Goal: Find specific page/section: Find specific page/section

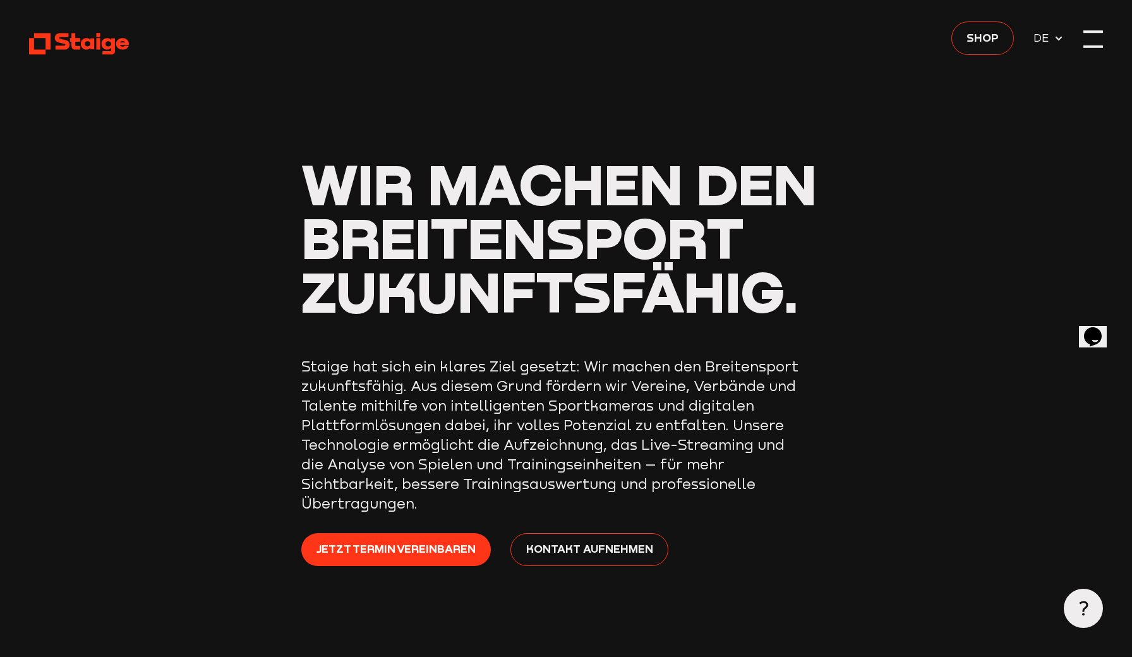
click at [1089, 37] on div at bounding box center [1094, 39] width 20 height 20
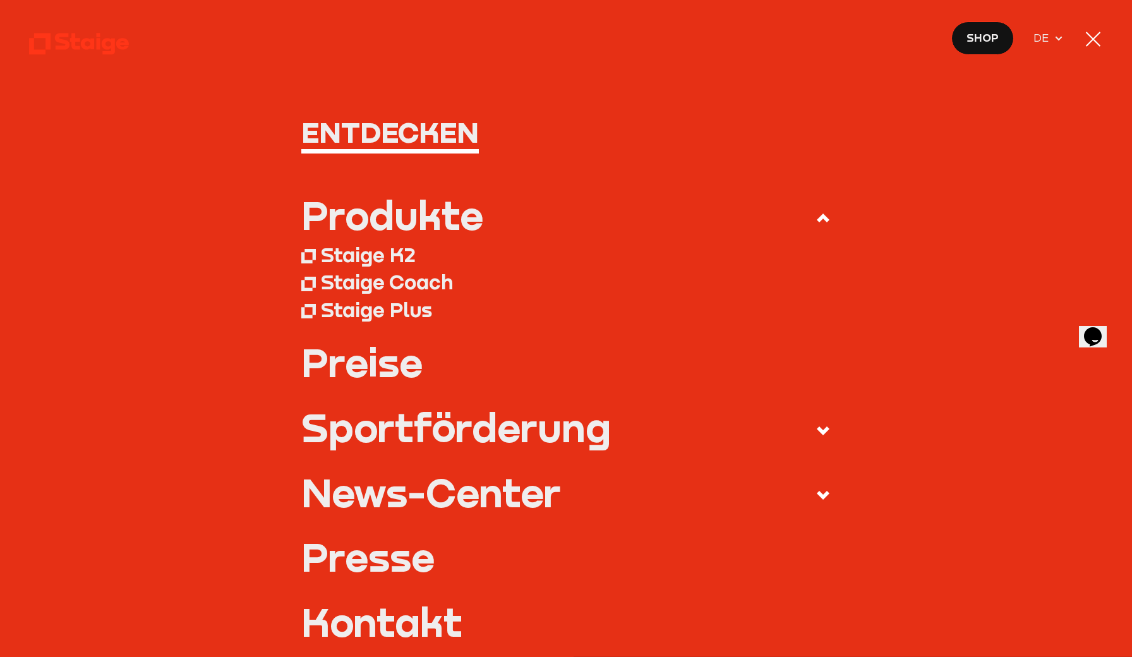
click at [1093, 37] on div at bounding box center [1094, 39] width 20 height 20
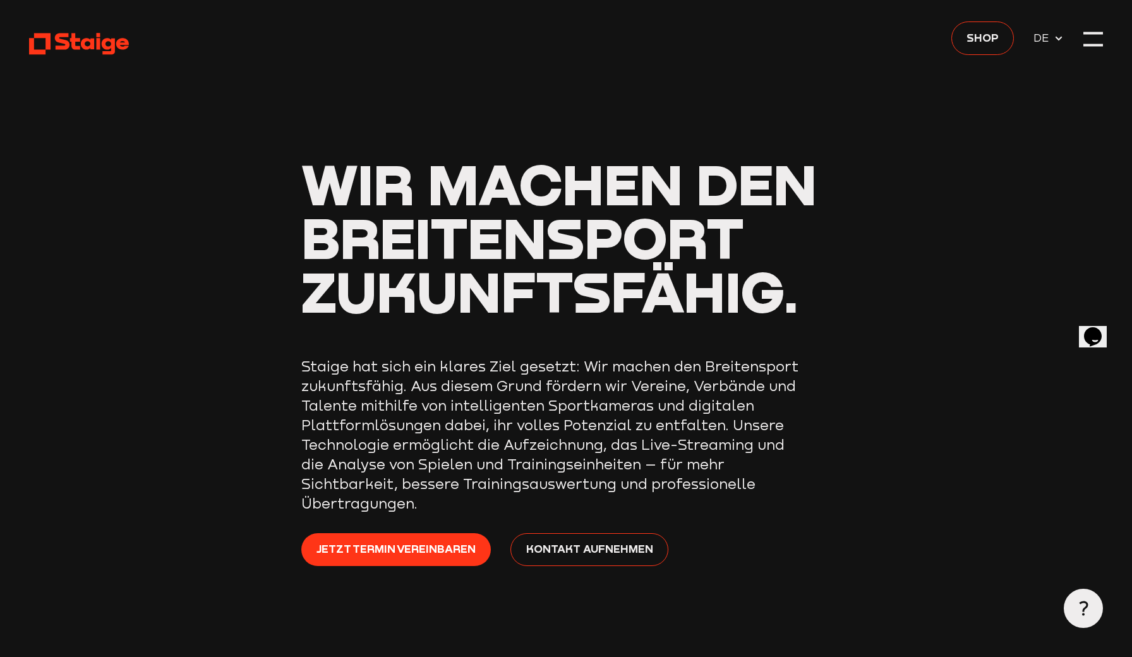
click at [99, 45] on use at bounding box center [79, 43] width 100 height 21
click at [68, 43] on use at bounding box center [79, 43] width 100 height 21
click at [1088, 607] on icon at bounding box center [1083, 608] width 15 height 15
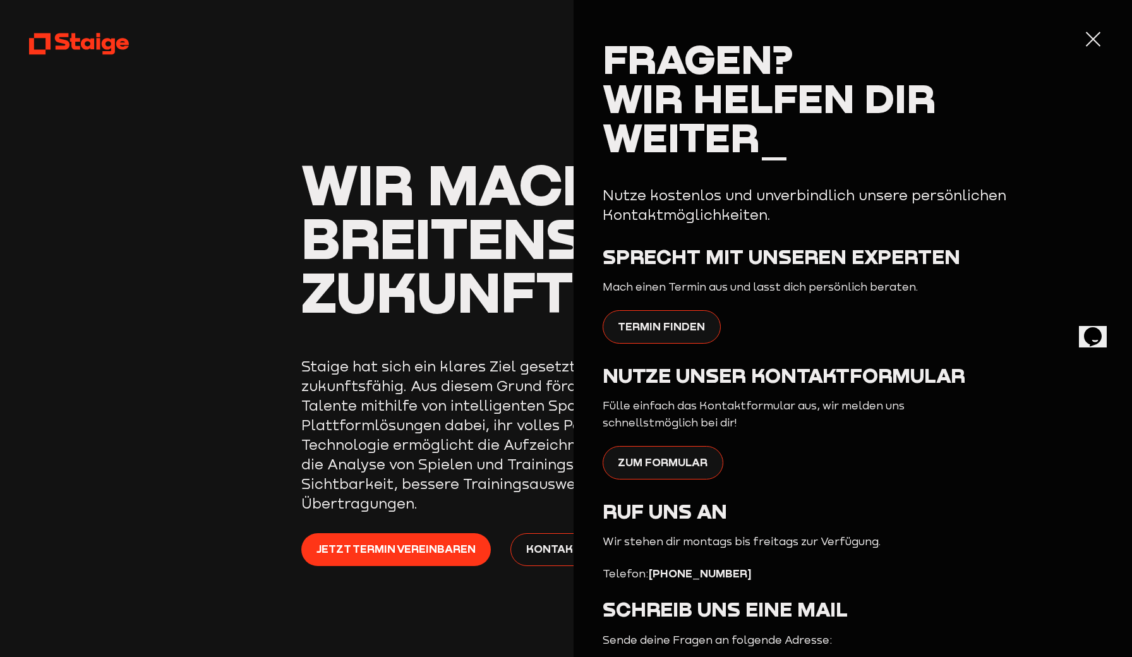
click at [1089, 38] on div at bounding box center [1094, 39] width 20 height 20
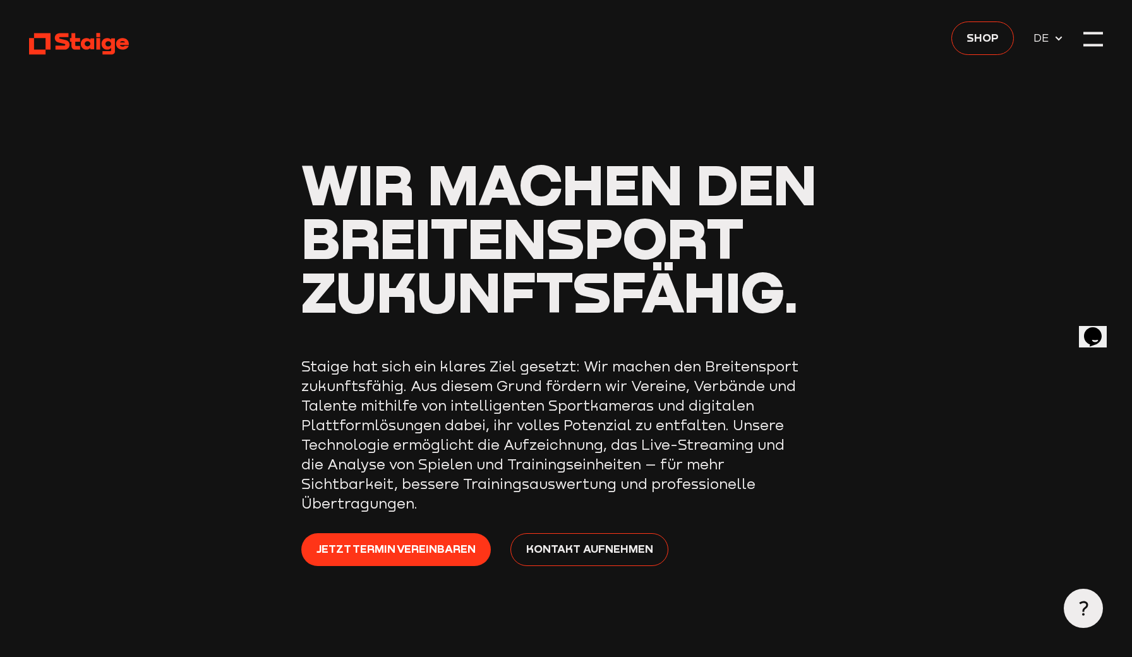
click at [1047, 45] on span "DE" at bounding box center [1044, 38] width 20 height 17
click at [1096, 37] on div at bounding box center [1094, 39] width 20 height 20
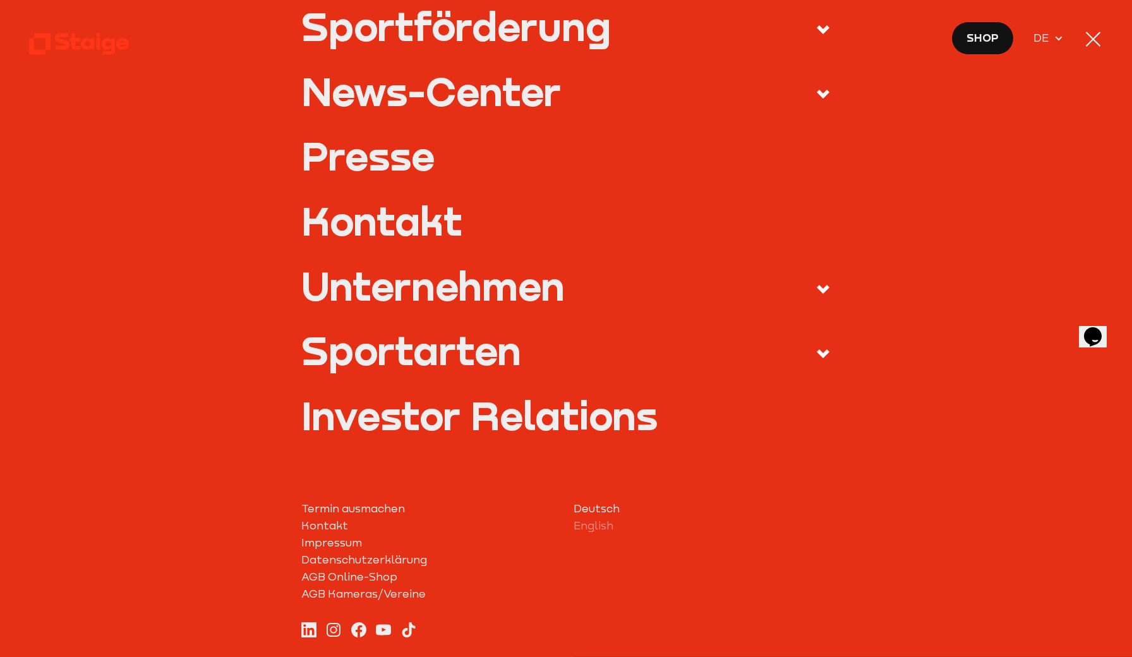
scroll to position [405, 0]
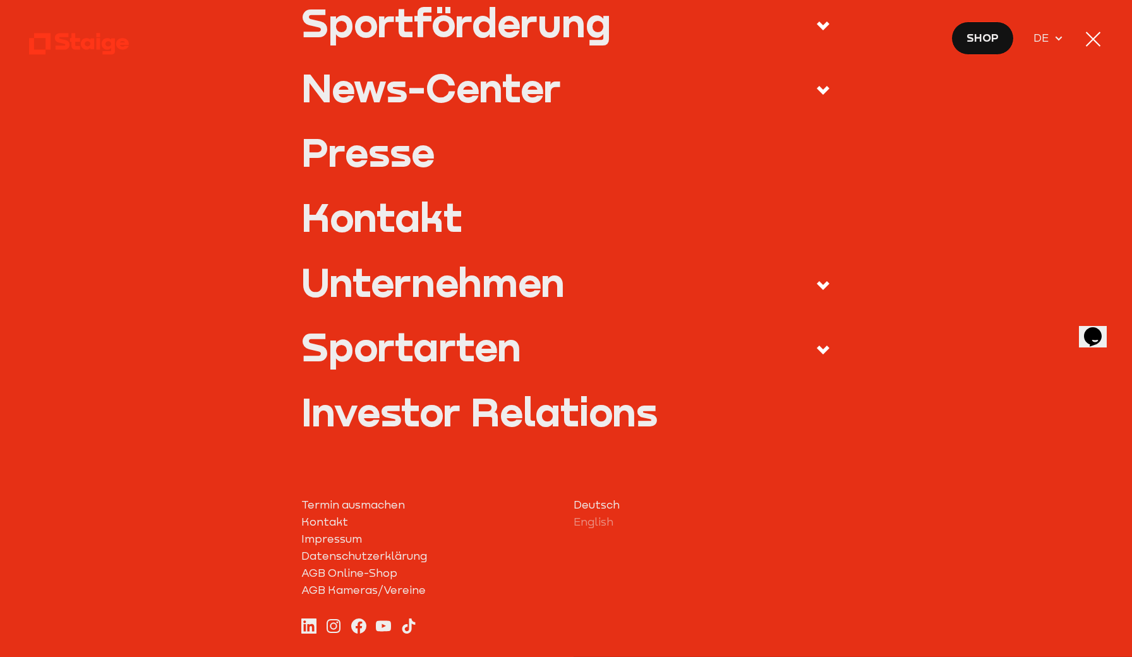
click at [624, 348] on label "Sportarten" at bounding box center [566, 350] width 530 height 46
click at [0, 0] on input "Sportarten" at bounding box center [0, 0] width 0 height 0
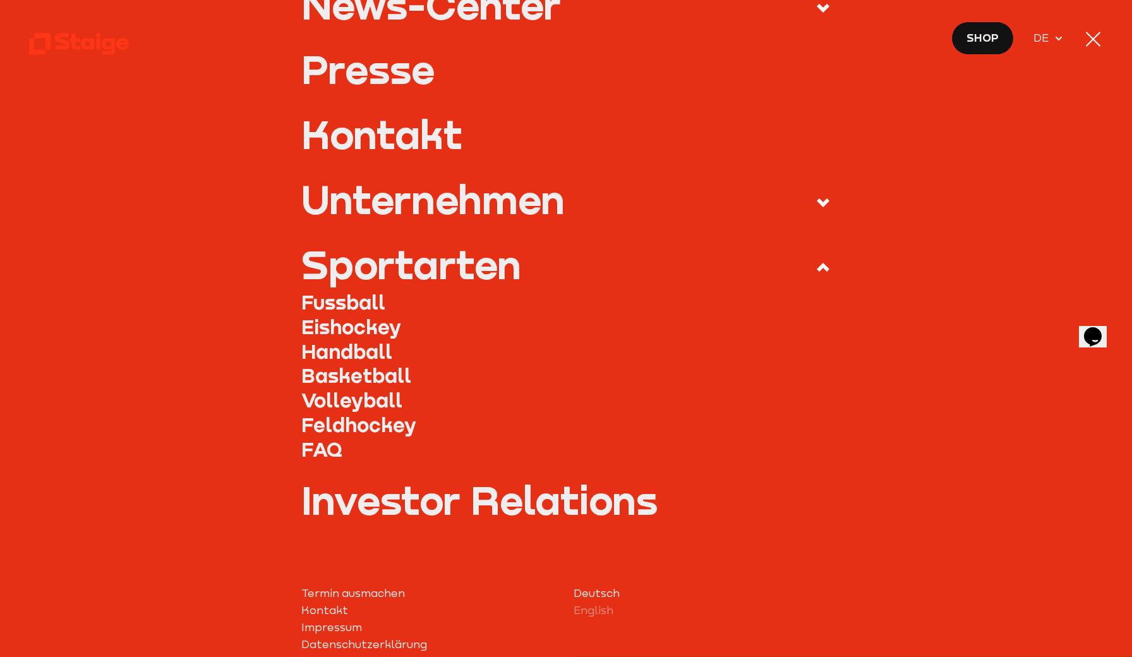
click at [370, 301] on link "Fussball" at bounding box center [566, 302] width 530 height 25
click at [350, 300] on link "Fussball" at bounding box center [566, 302] width 530 height 25
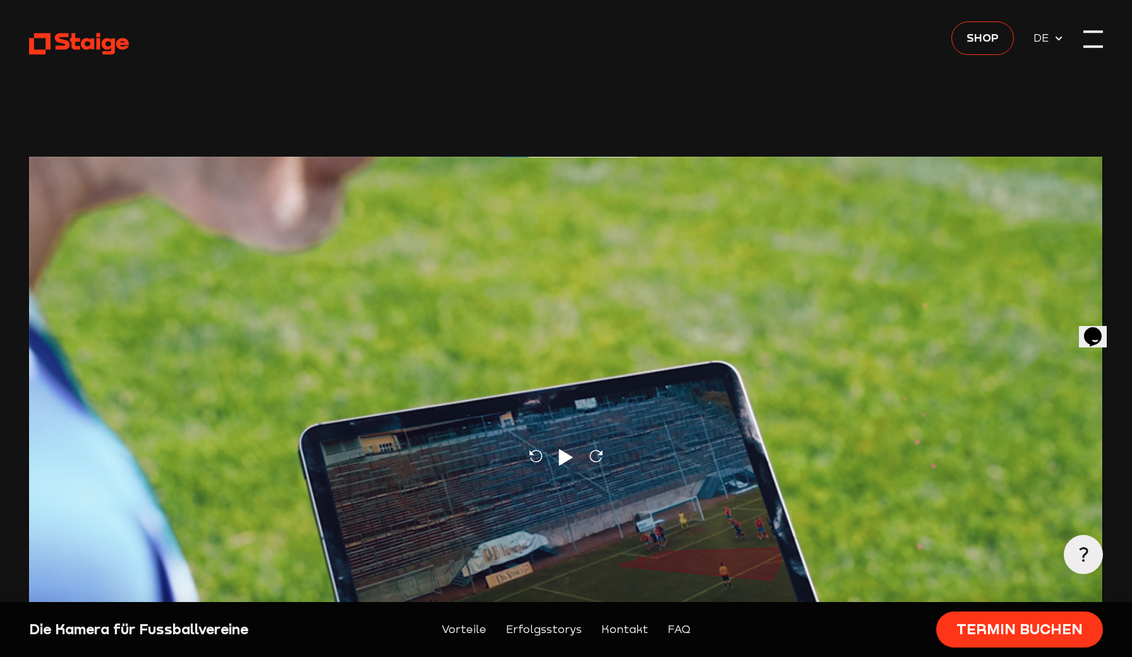
click at [1093, 35] on div at bounding box center [1094, 39] width 20 height 20
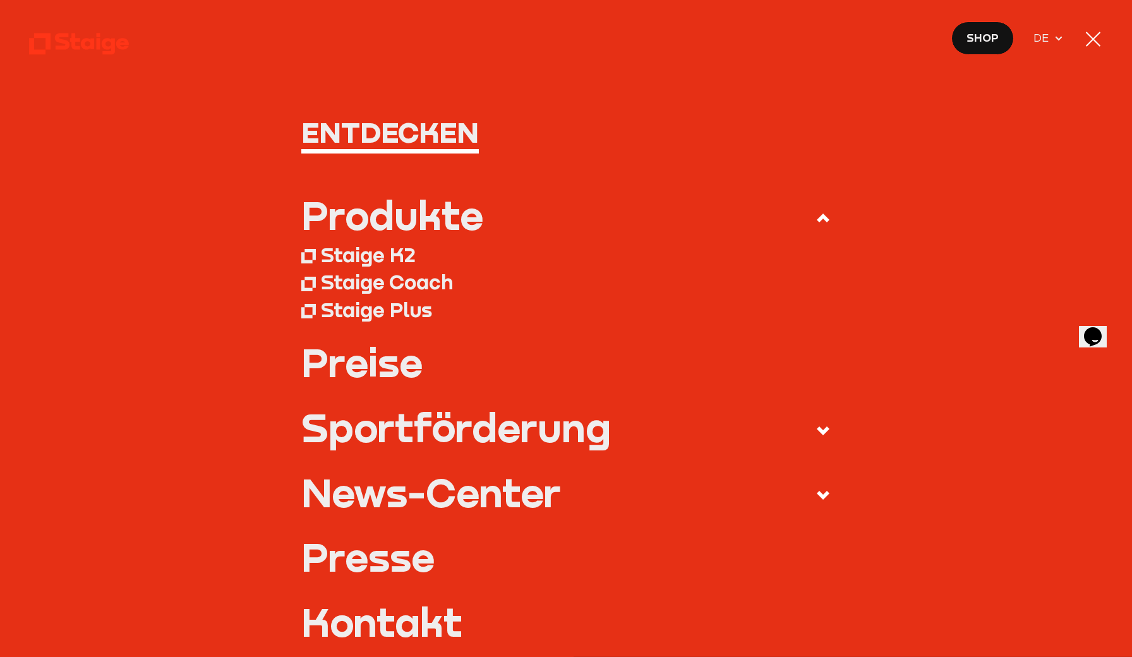
click at [1093, 35] on div at bounding box center [1094, 39] width 20 height 20
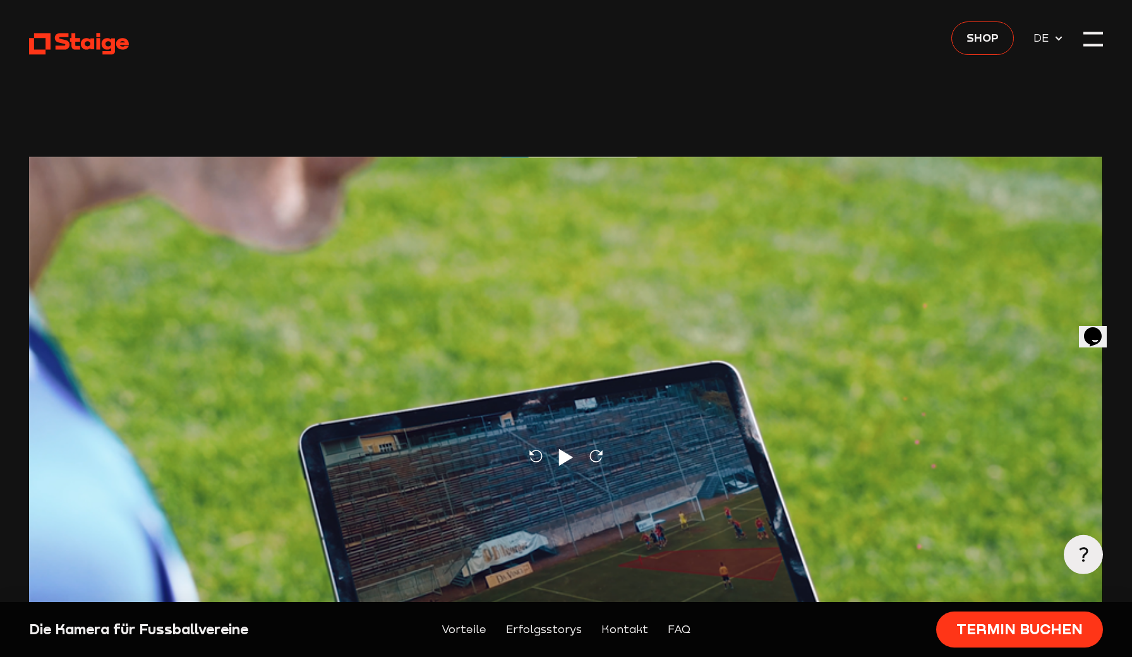
click at [86, 49] on use at bounding box center [79, 43] width 100 height 21
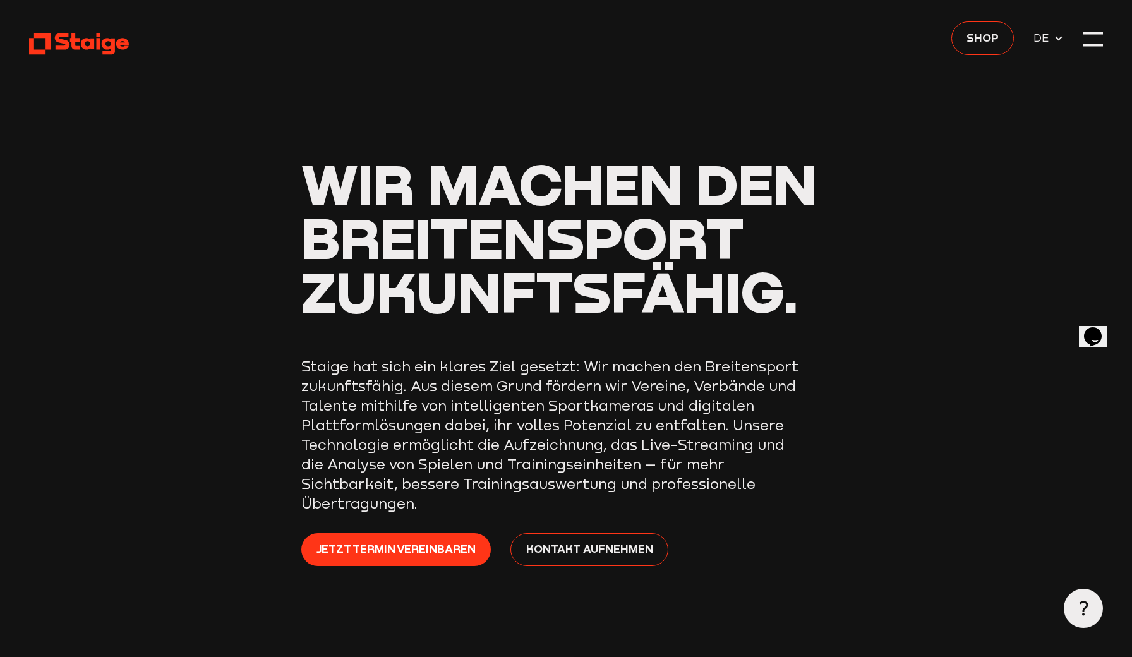
click at [111, 49] on icon at bounding box center [79, 44] width 100 height 25
click at [76, 42] on use at bounding box center [79, 43] width 100 height 21
click at [40, 43] on icon at bounding box center [79, 44] width 100 height 25
